Goal: Task Accomplishment & Management: Manage account settings

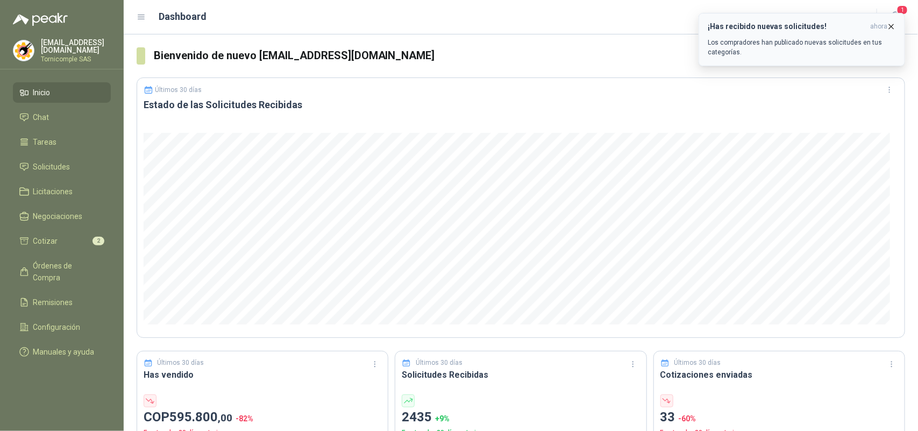
click at [891, 19] on button "¡Has recibido nuevas solicitudes! ahora Los compradores han publicado nuevas so…" at bounding box center [801, 39] width 206 height 53
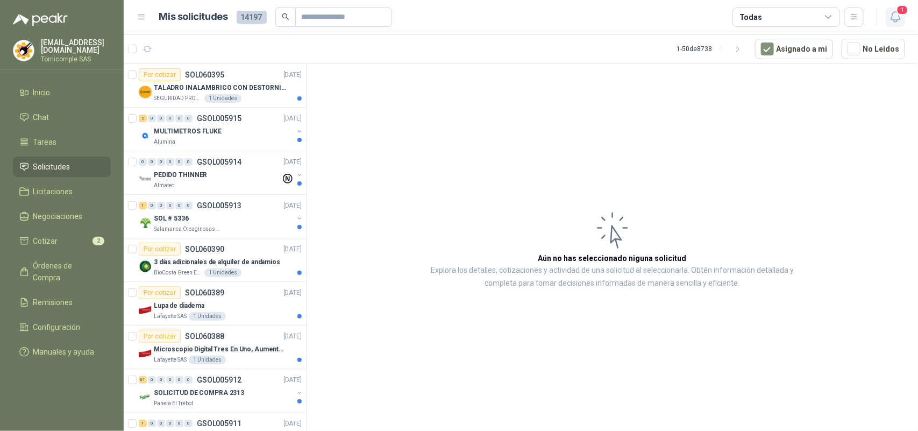
click at [893, 12] on icon "button" at bounding box center [894, 17] width 9 height 10
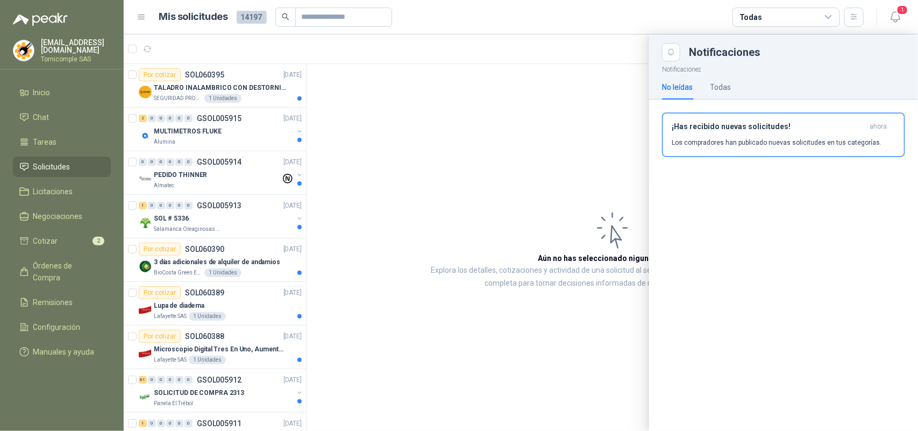
click at [469, 246] on div at bounding box center [521, 232] width 794 height 396
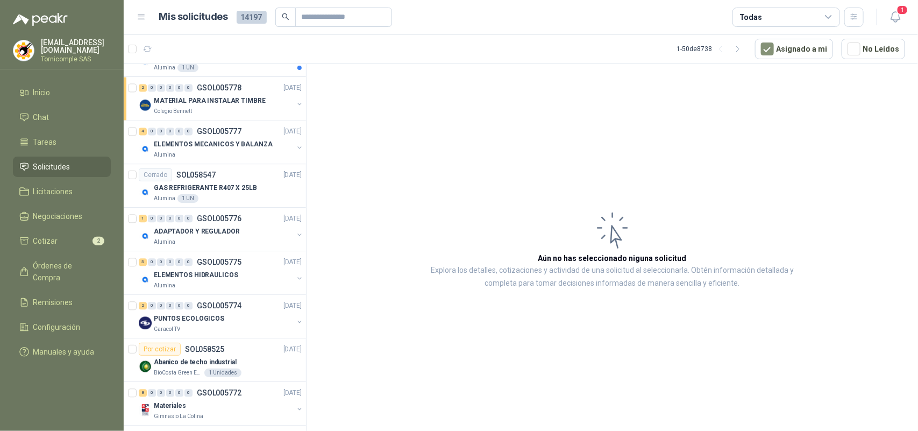
scroll to position [1008, 0]
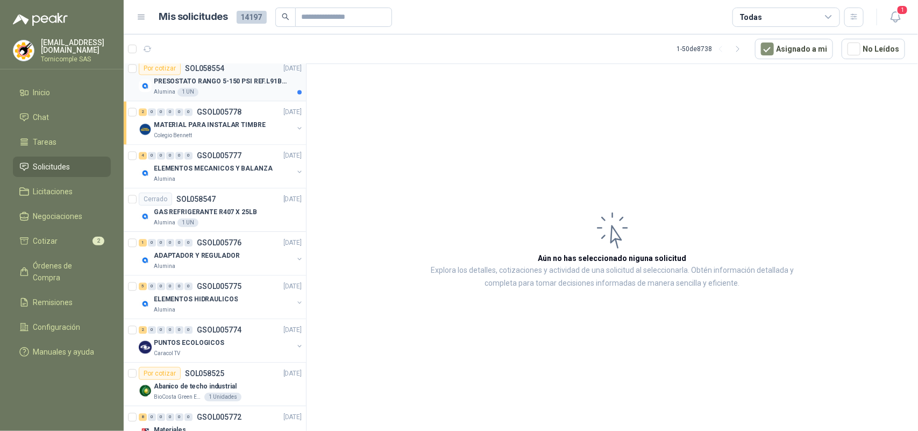
click at [264, 101] on article "Por cotizar SOL058554 06/10/25 PRESOSTATO RANGO 5-150 PSI REF.L91B-1050 Alumina…" at bounding box center [215, 80] width 182 height 44
click at [264, 96] on div "Alumina 1 UN" at bounding box center [228, 92] width 148 height 9
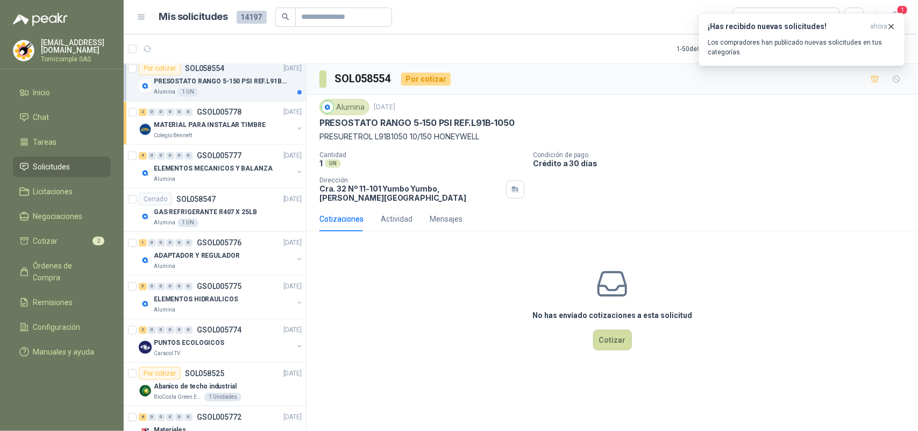
scroll to position [941, 0]
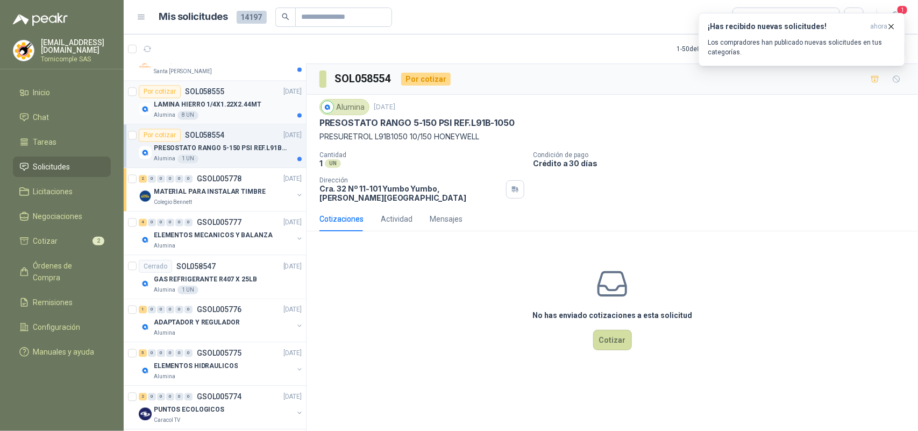
click at [264, 109] on div "LAMINA HIERRO 1/4X1.22X2.44MT" at bounding box center [228, 104] width 148 height 13
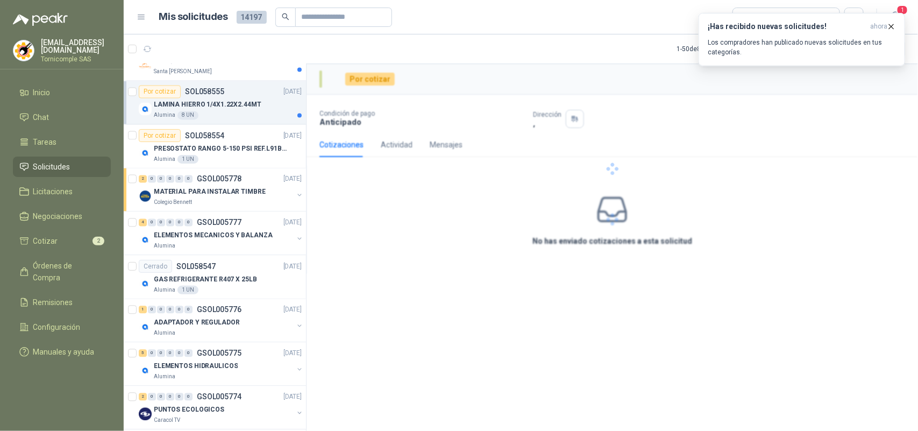
scroll to position [874, 0]
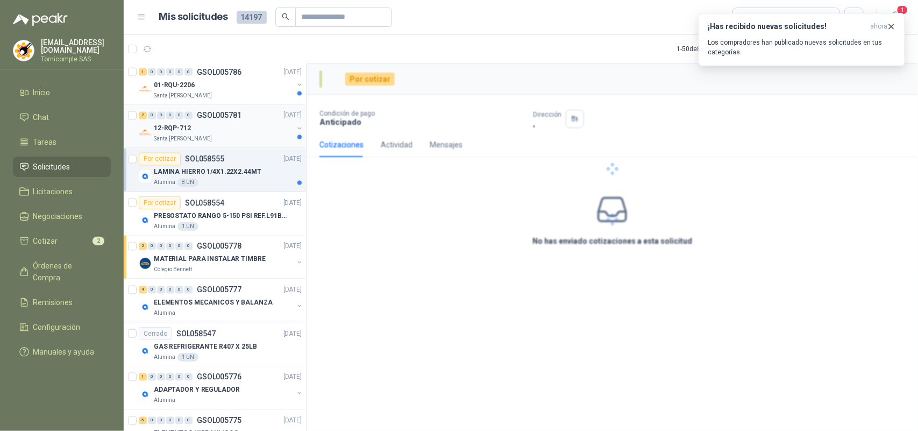
click at [256, 155] on div "Por cotizar SOL058555 06/10/25" at bounding box center [220, 159] width 163 height 13
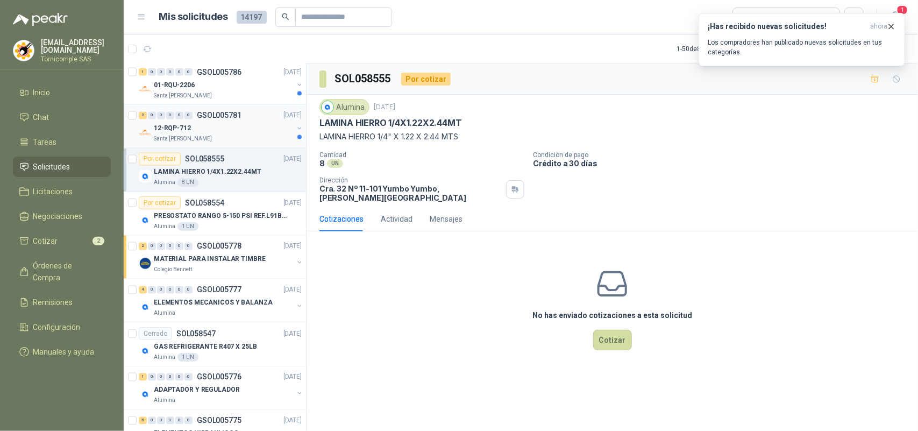
click at [258, 135] on div "12-RQP-712" at bounding box center [223, 128] width 139 height 13
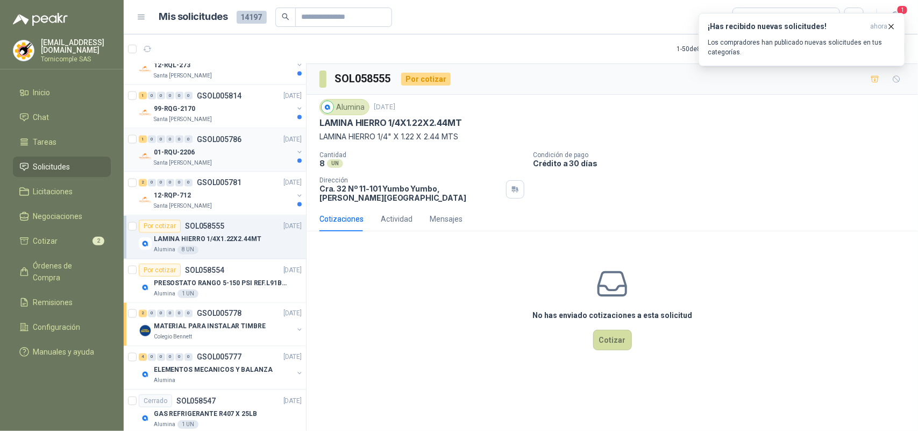
click at [259, 144] on div "1 0 0 0 0 0 GSOL005786 06/10/25" at bounding box center [221, 139] width 165 height 13
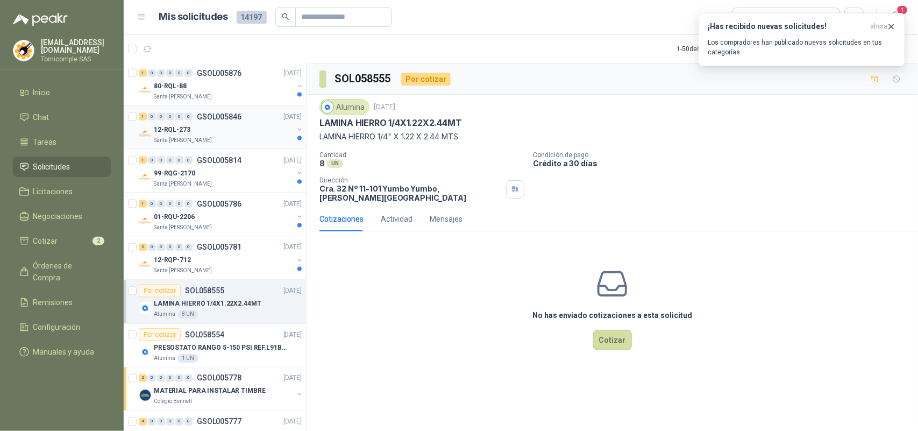
scroll to position [739, 0]
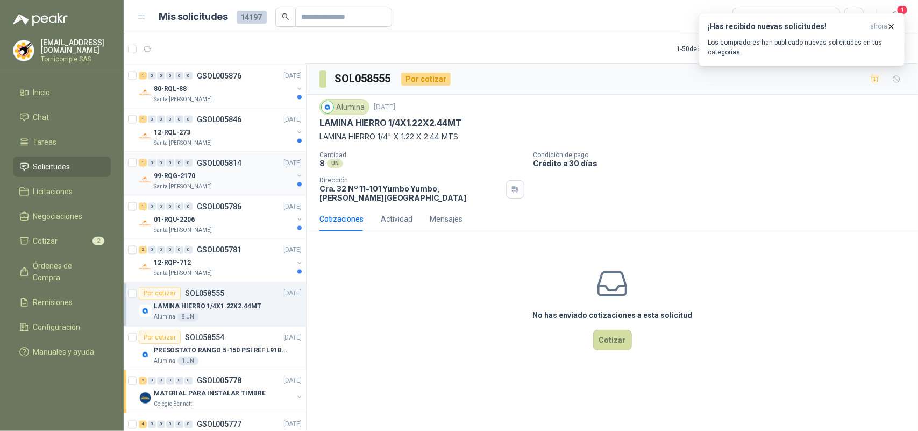
click at [255, 177] on div "99-RQG-2170" at bounding box center [223, 175] width 139 height 13
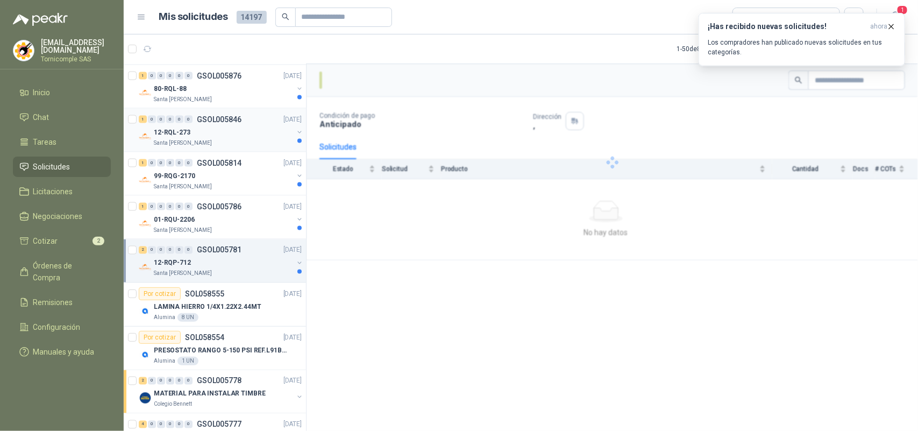
click at [260, 133] on div "12-RQL-273" at bounding box center [223, 132] width 139 height 13
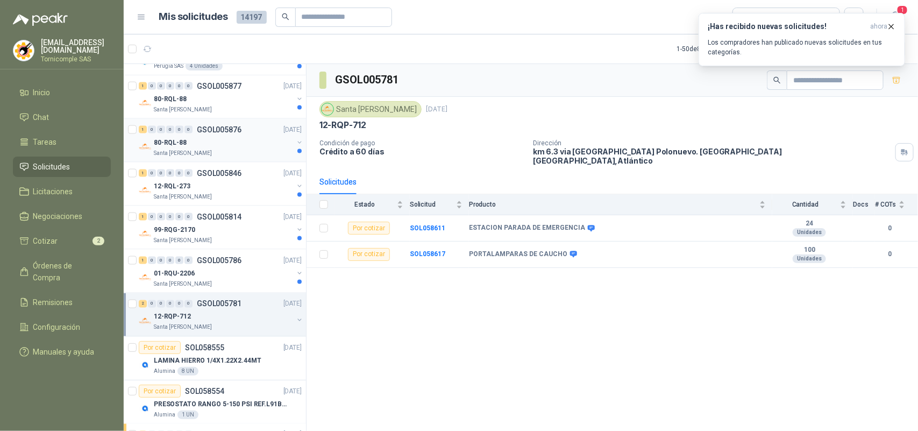
scroll to position [672, 0]
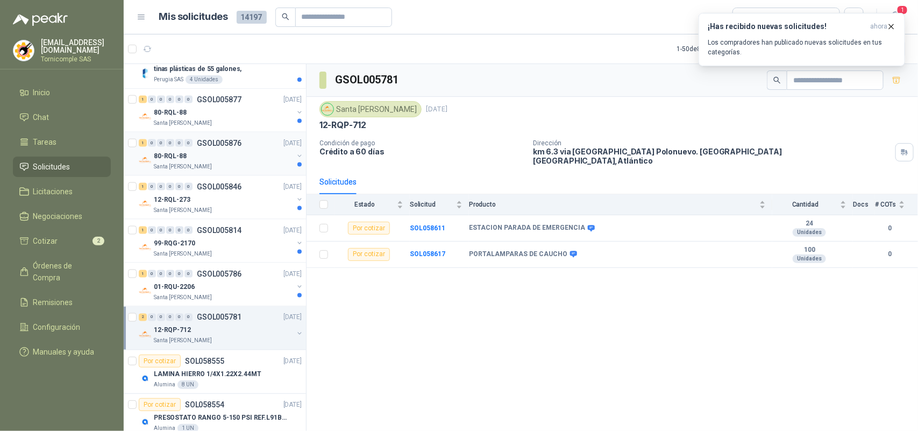
click at [260, 160] on div "80-RQL-88" at bounding box center [223, 155] width 139 height 13
click at [267, 117] on div "80-RQL-88" at bounding box center [223, 112] width 139 height 13
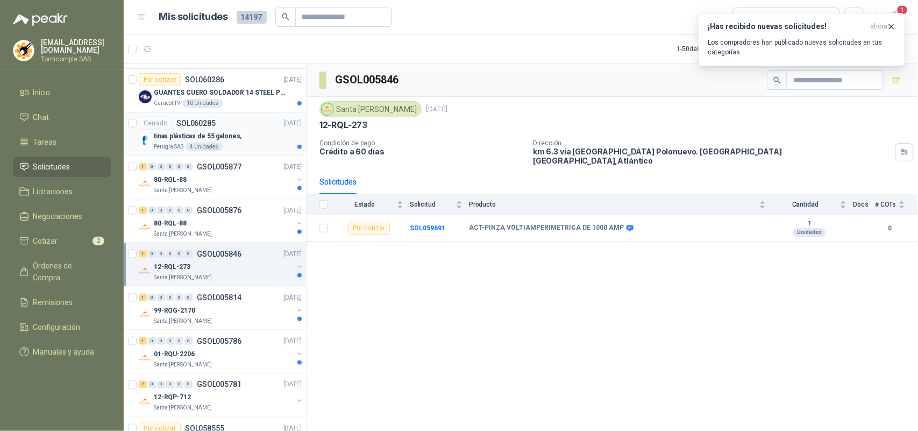
click at [267, 137] on div "tinas plásticas de 55 galones," at bounding box center [228, 136] width 148 height 13
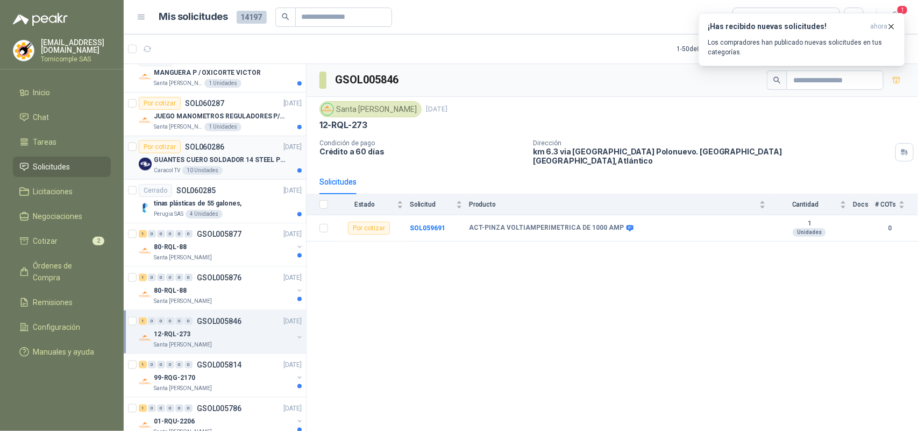
click at [283, 149] on p "[DATE]" at bounding box center [292, 147] width 18 height 10
click at [273, 117] on p "JUEGO MANOMETROS REGULADORES P/OXIGENO" at bounding box center [221, 116] width 134 height 10
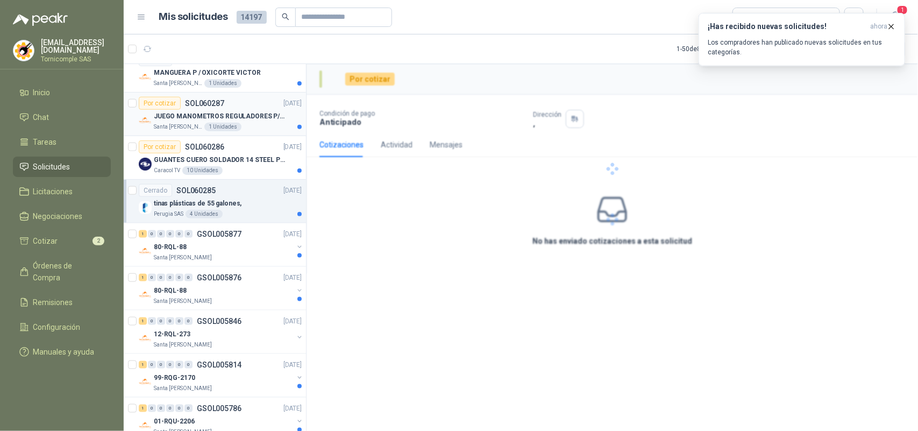
scroll to position [403, 0]
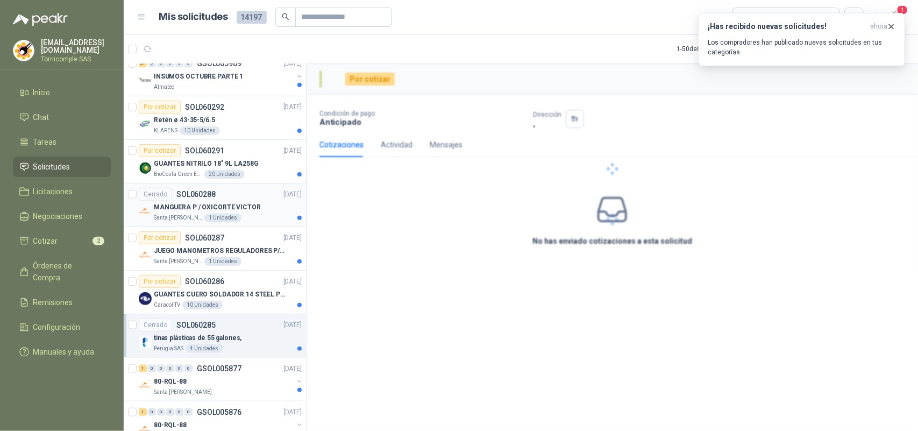
click at [259, 213] on div "MANGUERA P / OXICORTE VICTOR" at bounding box center [228, 207] width 148 height 13
click at [261, 178] on div "BioCosta Green Energy S.A.S 20 Unidades" at bounding box center [228, 174] width 148 height 9
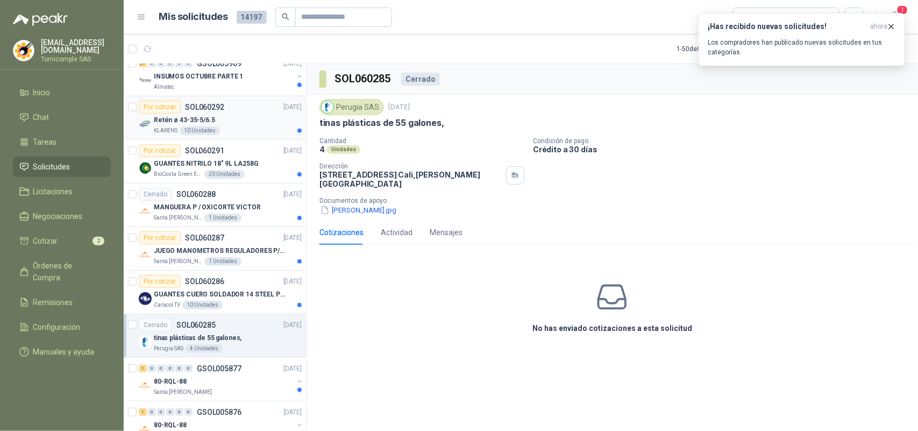
click at [263, 127] on div "KLARENS 10 Unidades" at bounding box center [228, 130] width 148 height 9
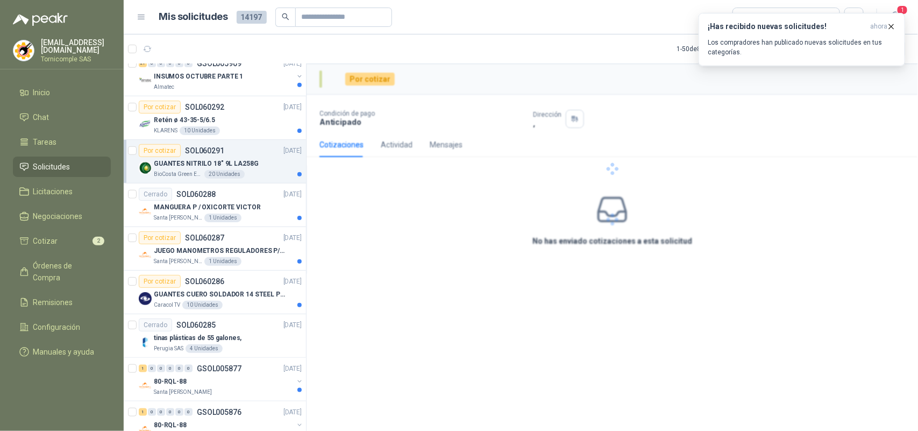
scroll to position [269, 0]
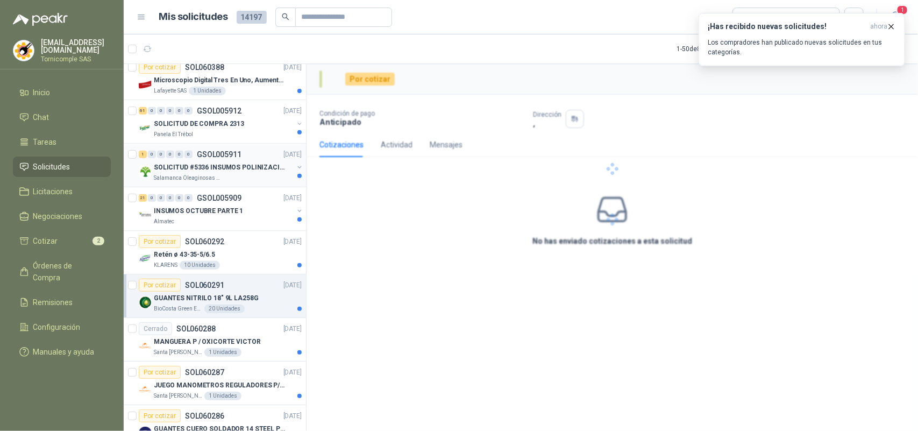
drag, startPoint x: 253, startPoint y: 136, endPoint x: 238, endPoint y: 184, distance: 50.2
click at [252, 136] on div "Panela El Trébol" at bounding box center [223, 134] width 139 height 9
click at [238, 184] on div "1 0 0 0 0 0 GSOL005911 06/10/25 SOLICITUD #5336 INSUMOS POLINIZACIÓN Salamanca …" at bounding box center [215, 166] width 182 height 44
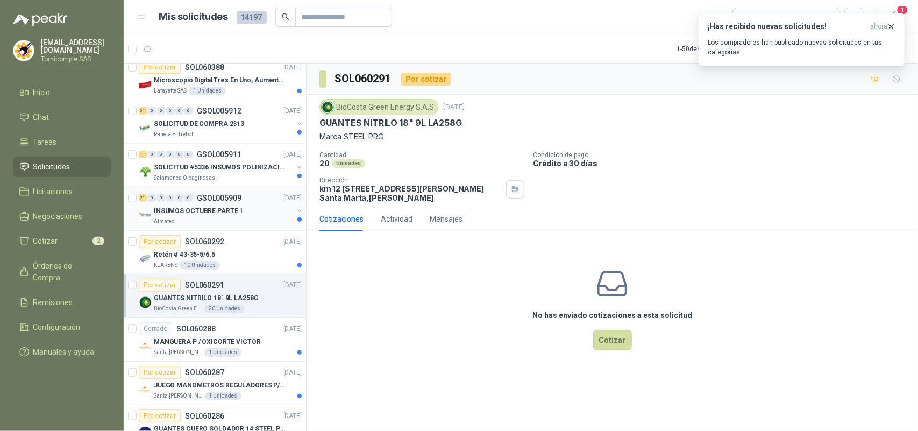
click at [233, 208] on p "INSUMOS OCTUBRE PARTE 1" at bounding box center [198, 211] width 89 height 10
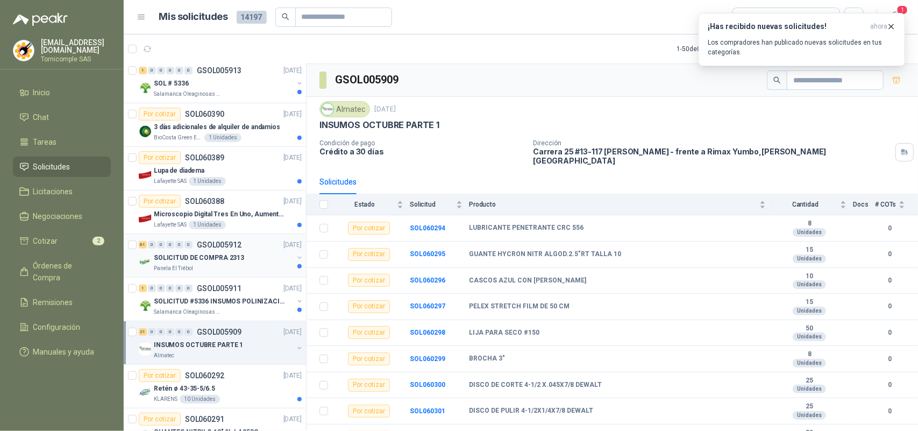
scroll to position [134, 0]
click at [247, 307] on p "SOLICITUD #5336 INSUMOS POLINIZACIÓN" at bounding box center [221, 302] width 134 height 10
click at [242, 261] on div "SOLICITUD DE COMPRA 2313" at bounding box center [223, 258] width 139 height 13
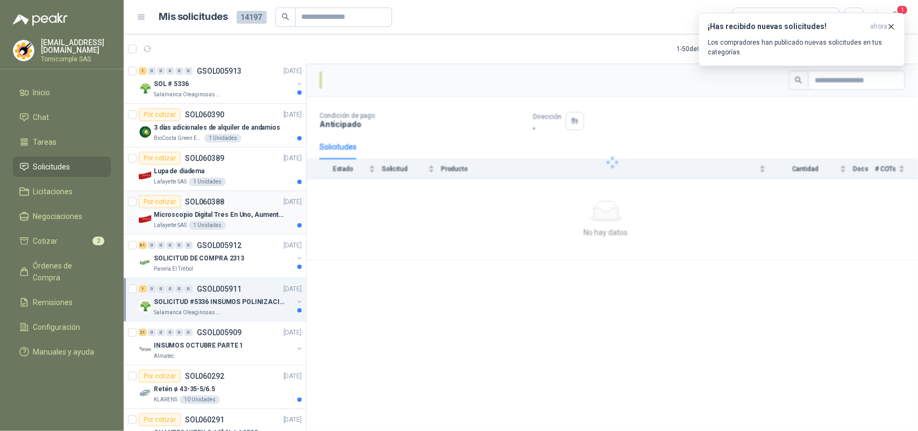
click at [283, 198] on p "[DATE]" at bounding box center [292, 202] width 18 height 10
click at [259, 156] on div "Por cotizar SOL060389 06/10/25" at bounding box center [220, 158] width 163 height 13
